Goal: Complete application form

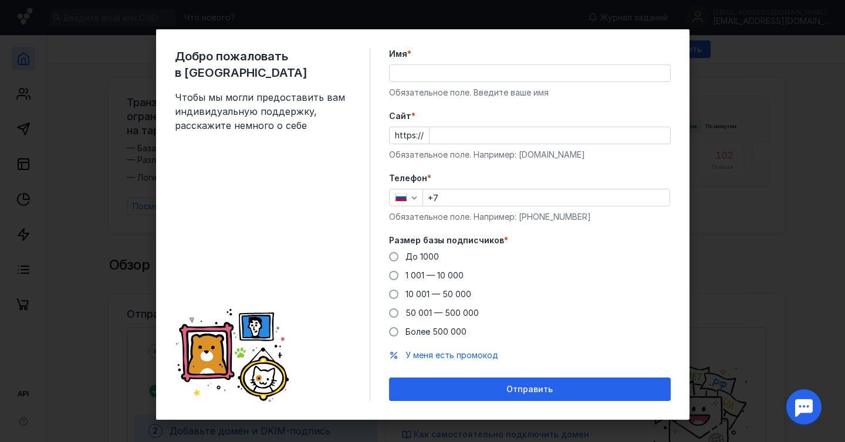
click at [412, 80] on input "Имя *" at bounding box center [530, 73] width 280 height 16
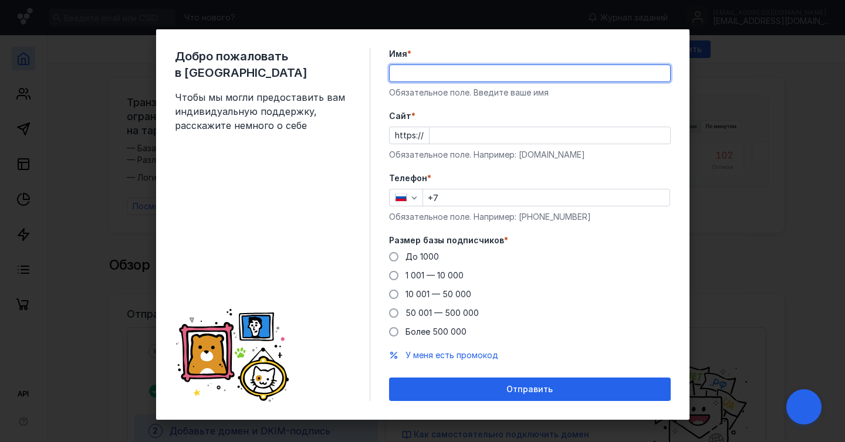
type input "[PERSON_NAME]"
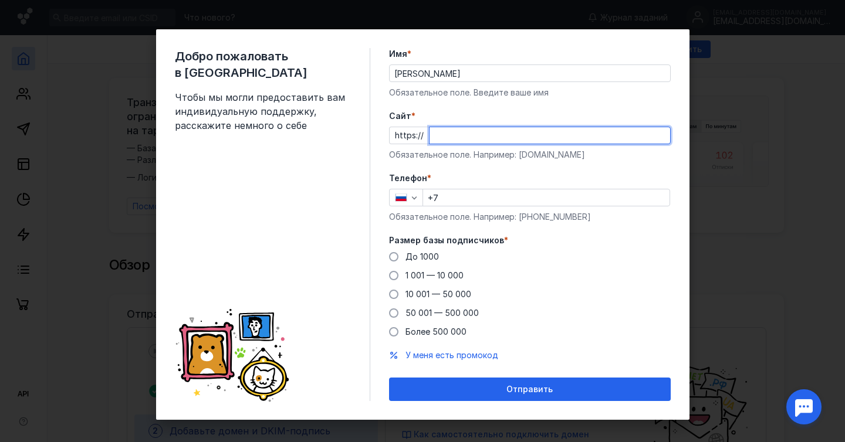
click at [460, 141] on input "Cайт *" at bounding box center [549, 135] width 241 height 16
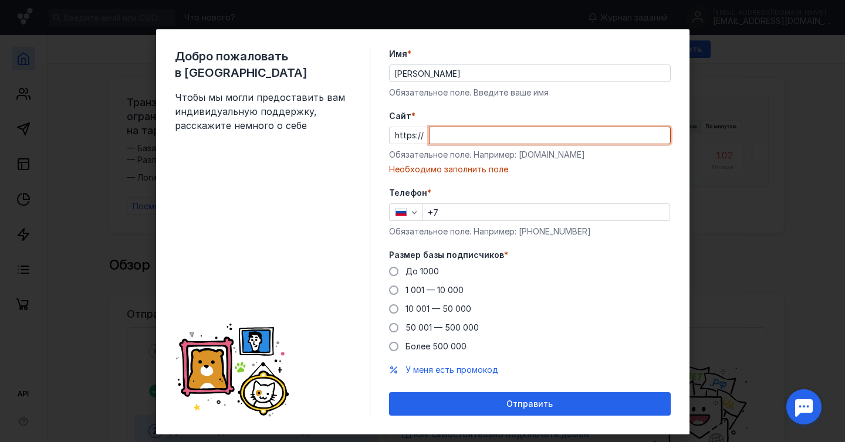
paste input "[DOMAIN_NAME][URL]"
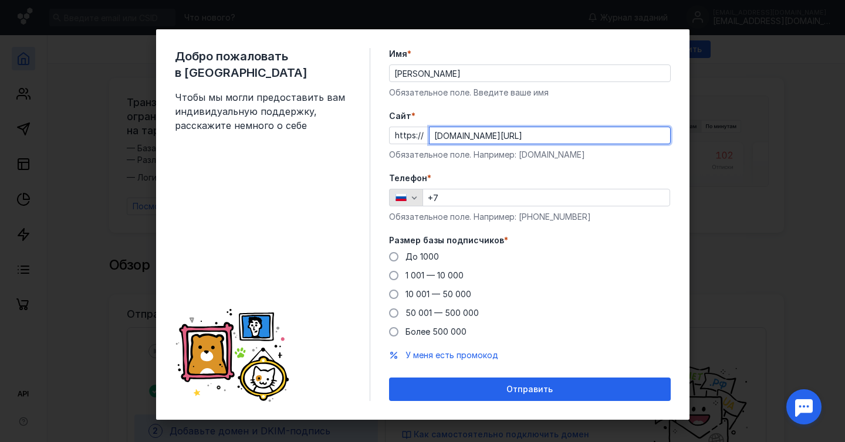
type input "[DOMAIN_NAME][URL]"
click at [414, 200] on icon "button" at bounding box center [413, 197] width 9 height 9
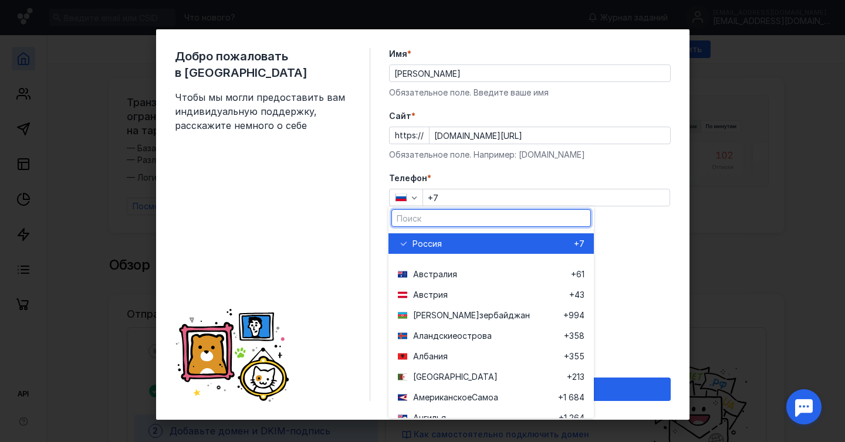
click at [443, 216] on input "text" at bounding box center [491, 218] width 198 height 16
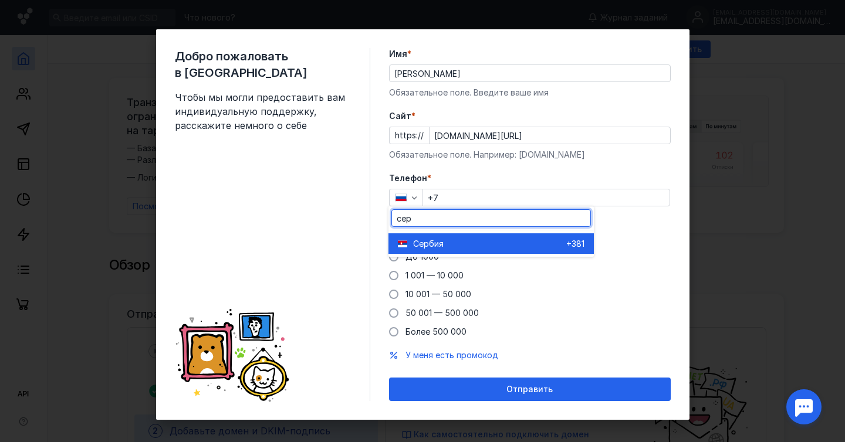
type input "сер"
click at [440, 245] on span "рбия" at bounding box center [434, 244] width 20 height 12
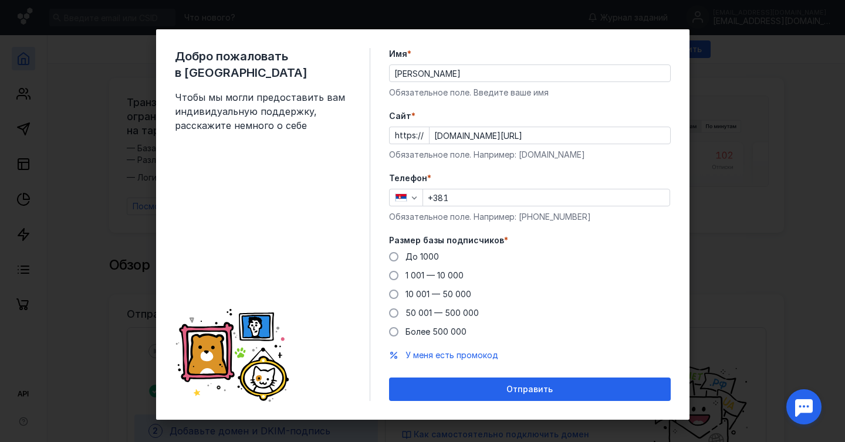
click at [485, 199] on input "+381" at bounding box center [546, 197] width 246 height 16
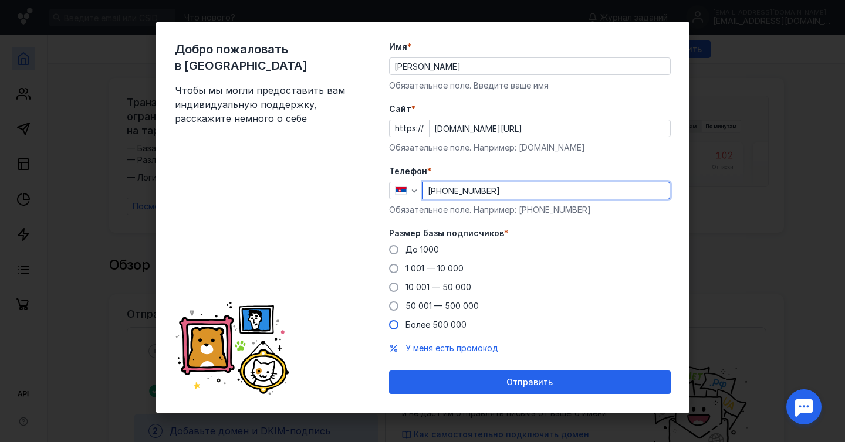
type input "[PHONE_NUMBER]"
click at [404, 323] on label "Более 500 000" at bounding box center [427, 325] width 77 height 12
click at [0, 0] on input "Более 500 000" at bounding box center [0, 0] width 0 height 0
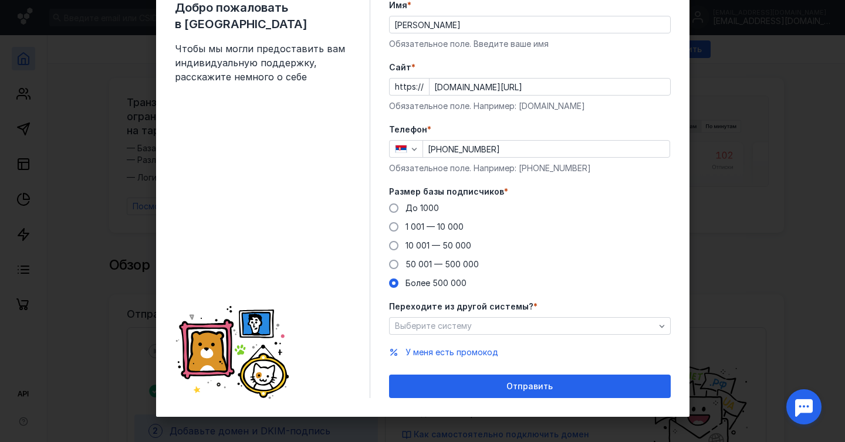
scroll to position [48, 0]
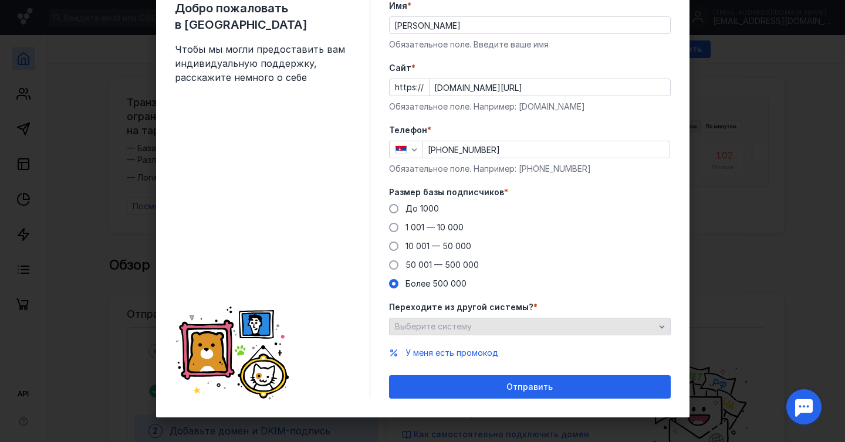
click at [435, 329] on span "Выберите систему" at bounding box center [433, 326] width 77 height 10
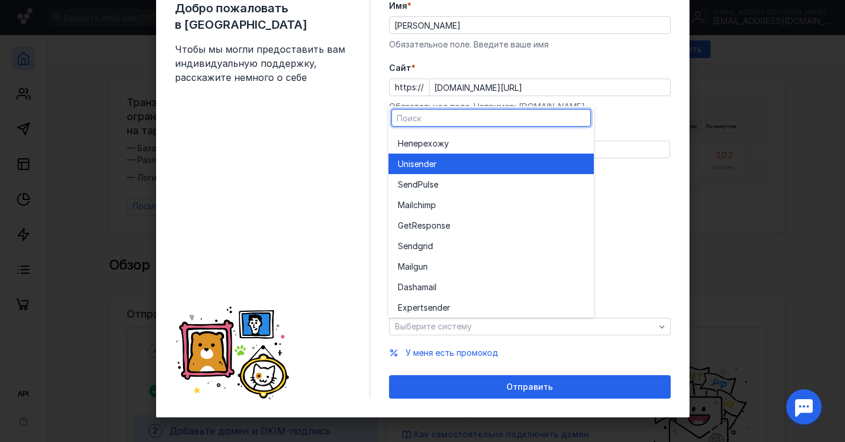
click at [429, 170] on div "Unisende r" at bounding box center [491, 164] width 187 height 21
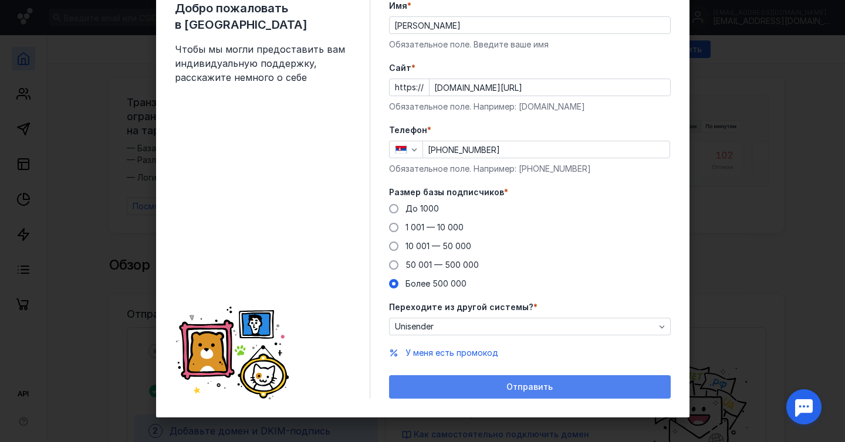
click at [419, 382] on div "Отправить" at bounding box center [530, 387] width 270 height 10
